Goal: Navigation & Orientation: Go to known website

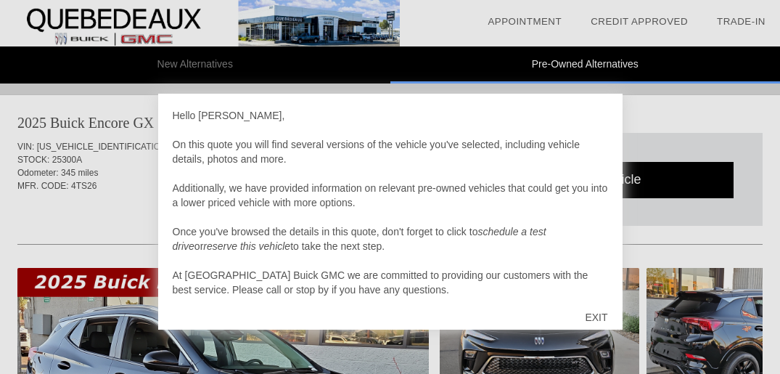
scroll to position [1482, 0]
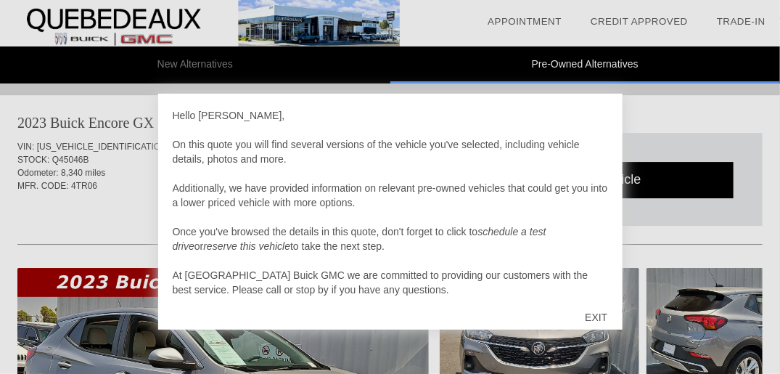
click at [602, 315] on div "EXIT" at bounding box center [597, 317] width 52 height 44
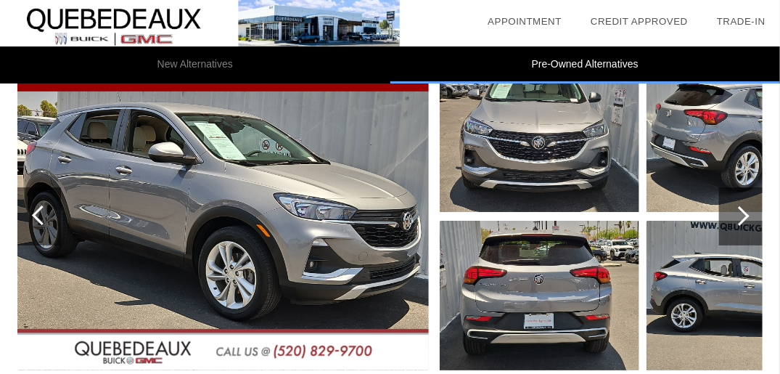
scroll to position [1654, 0]
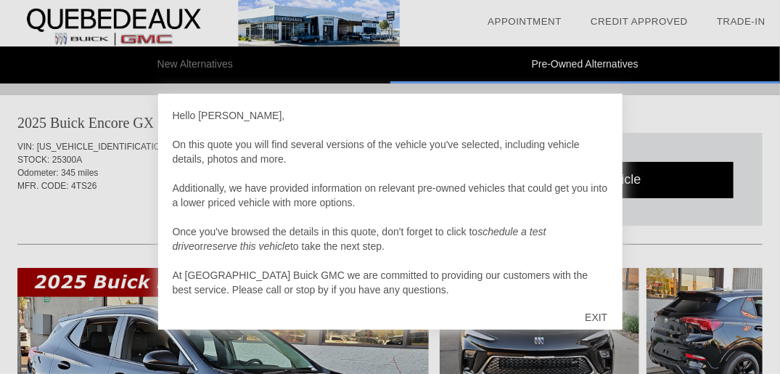
click at [595, 314] on div "EXIT" at bounding box center [597, 317] width 52 height 44
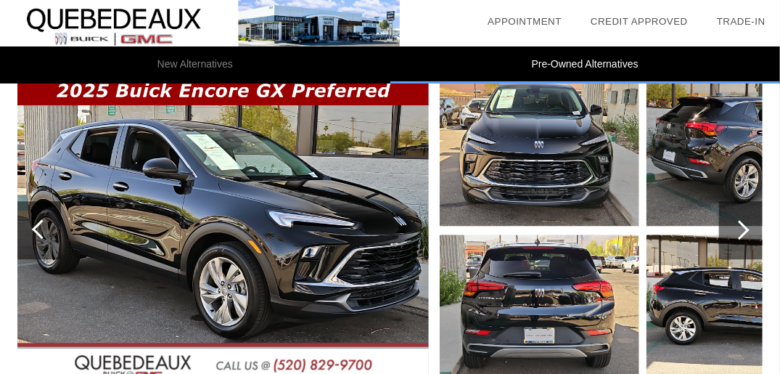
scroll to position [1089, 0]
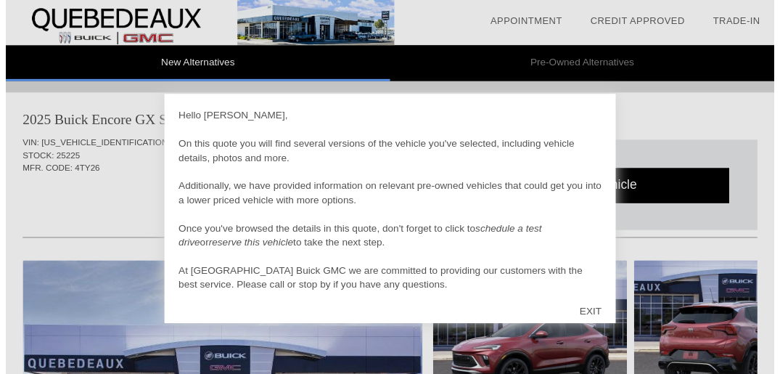
scroll to position [1482, 0]
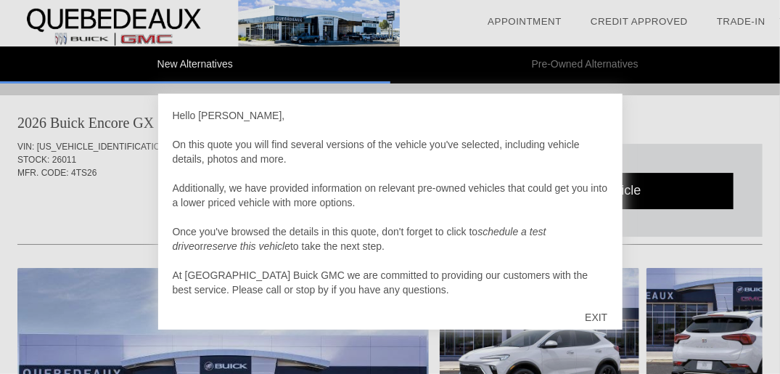
click at [595, 312] on div "EXIT" at bounding box center [597, 317] width 52 height 44
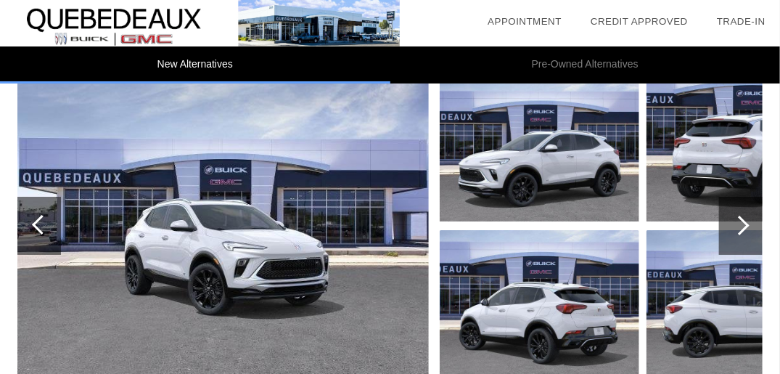
scroll to position [1571, 0]
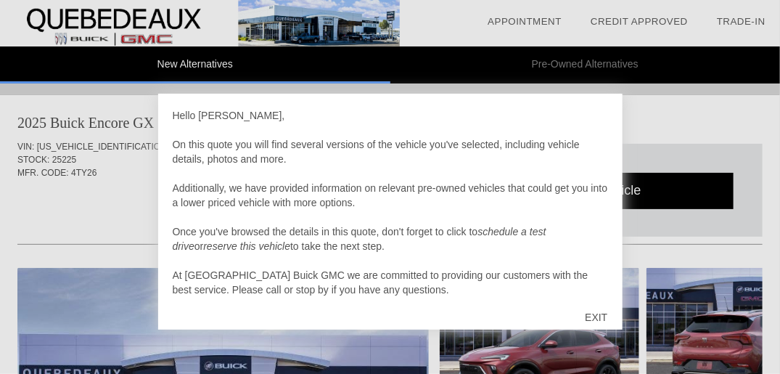
click at [599, 314] on div "EXIT" at bounding box center [597, 317] width 52 height 44
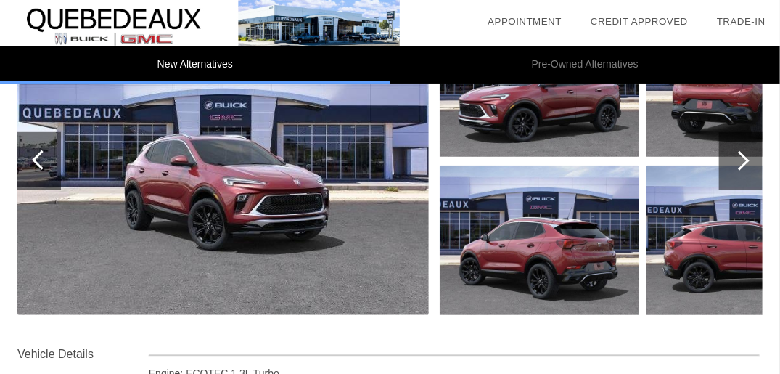
scroll to position [290, 0]
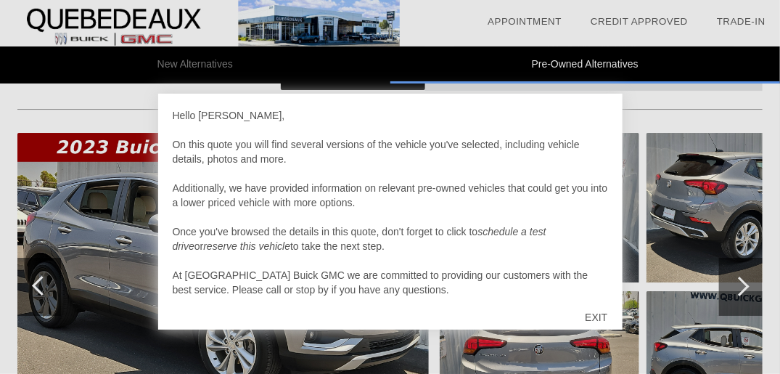
scroll to position [1700, 0]
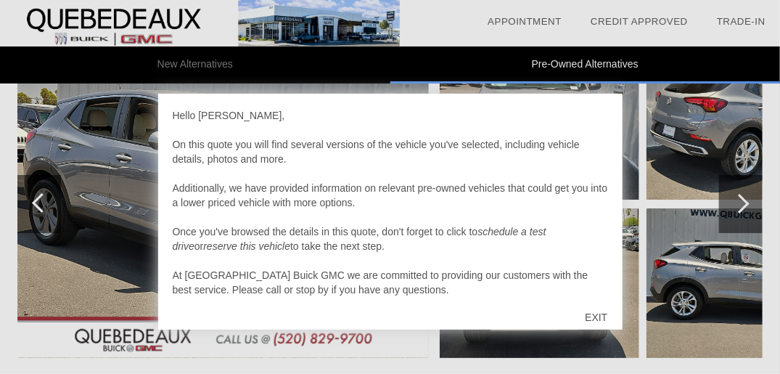
click at [594, 314] on div "EXIT" at bounding box center [597, 317] width 52 height 44
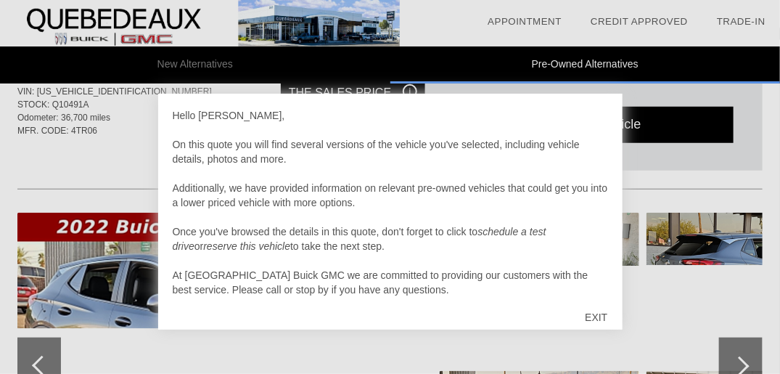
scroll to position [2147, 0]
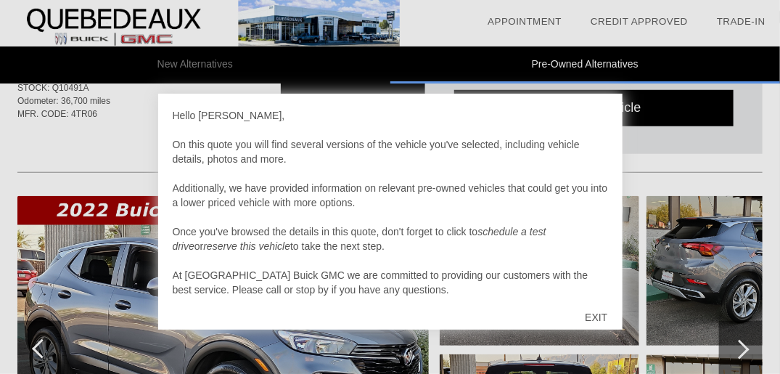
click at [603, 312] on div "EXIT" at bounding box center [597, 317] width 52 height 44
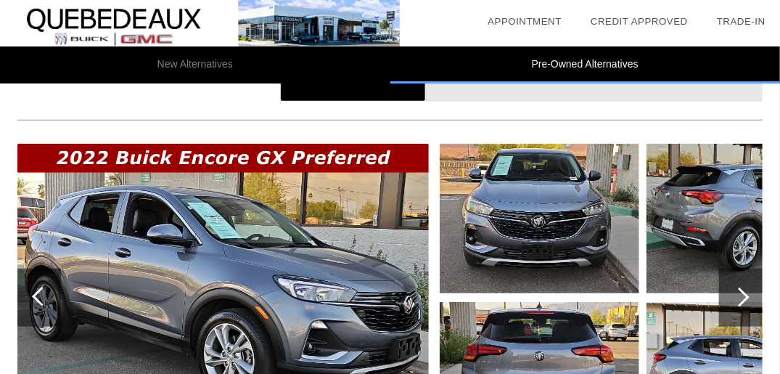
scroll to position [2219, 0]
